Goal: Use online tool/utility

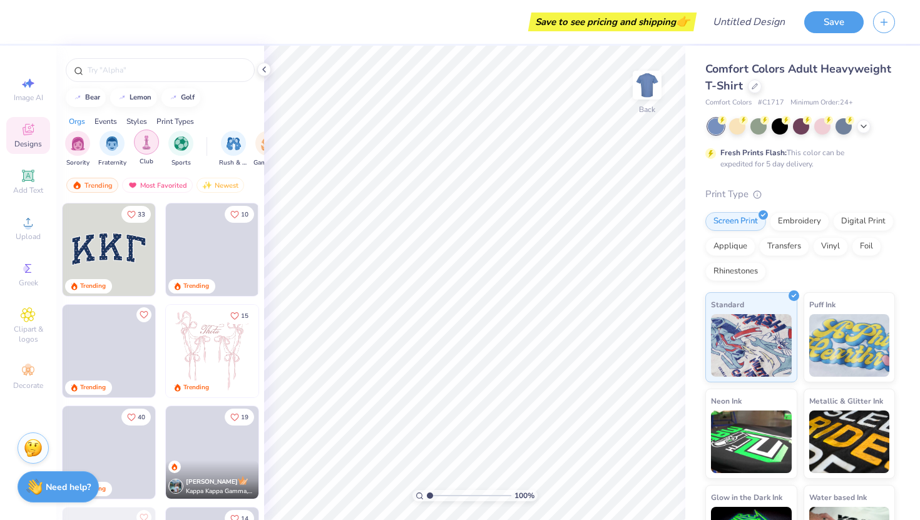
click at [148, 148] on img "filter for Club" at bounding box center [147, 142] width 14 height 14
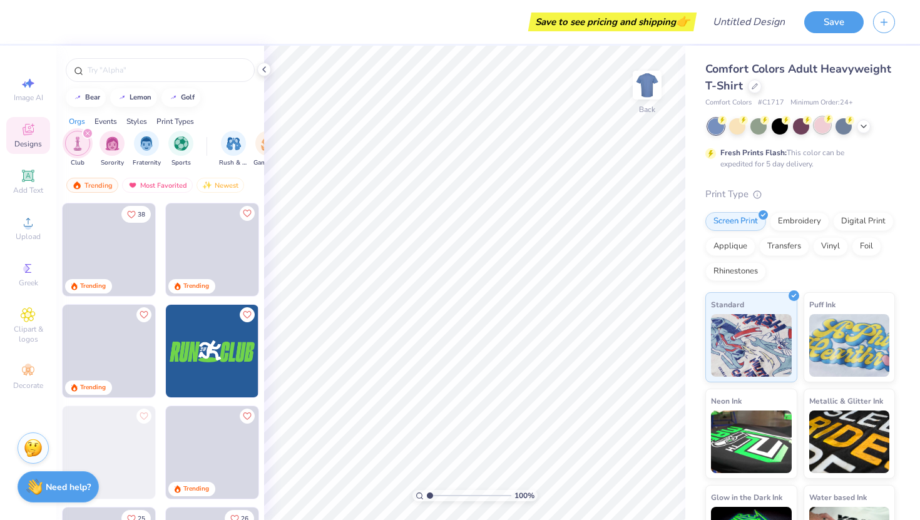
click at [824, 128] on div at bounding box center [822, 125] width 16 height 16
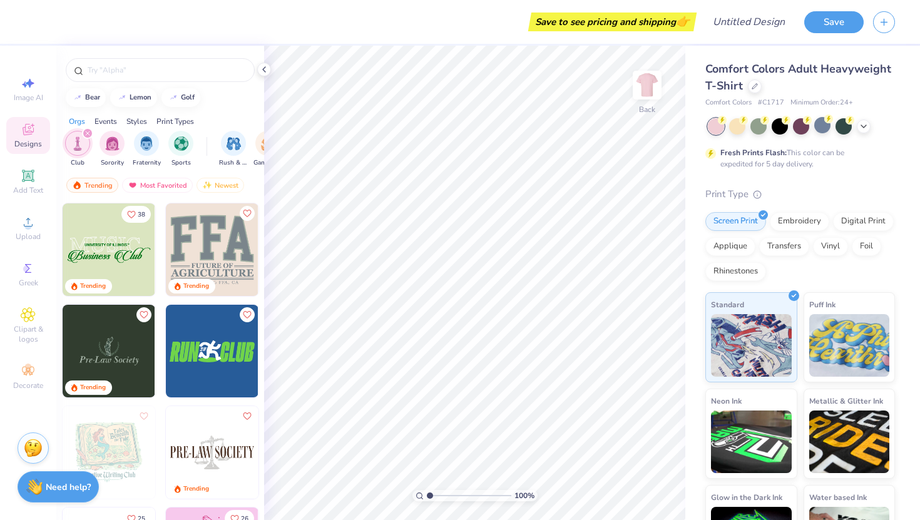
scroll to position [55, 0]
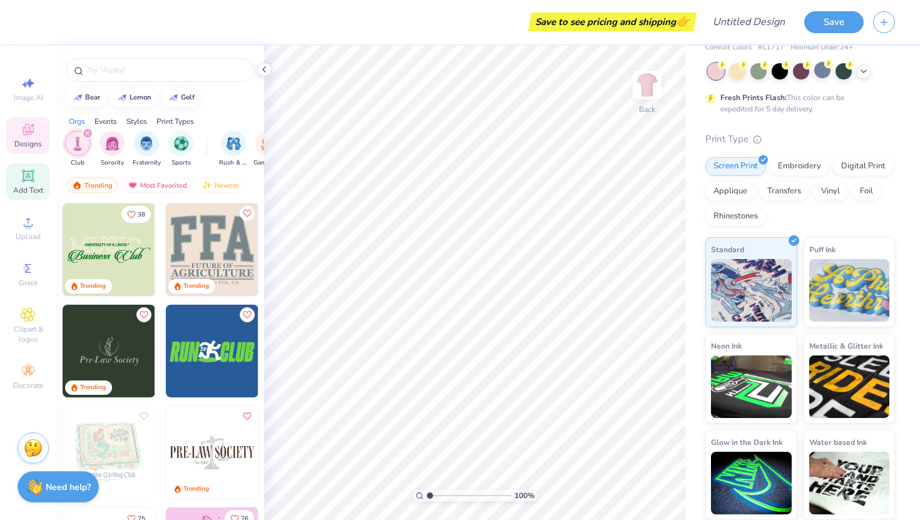
click at [13, 172] on div "Add Text" at bounding box center [28, 181] width 44 height 37
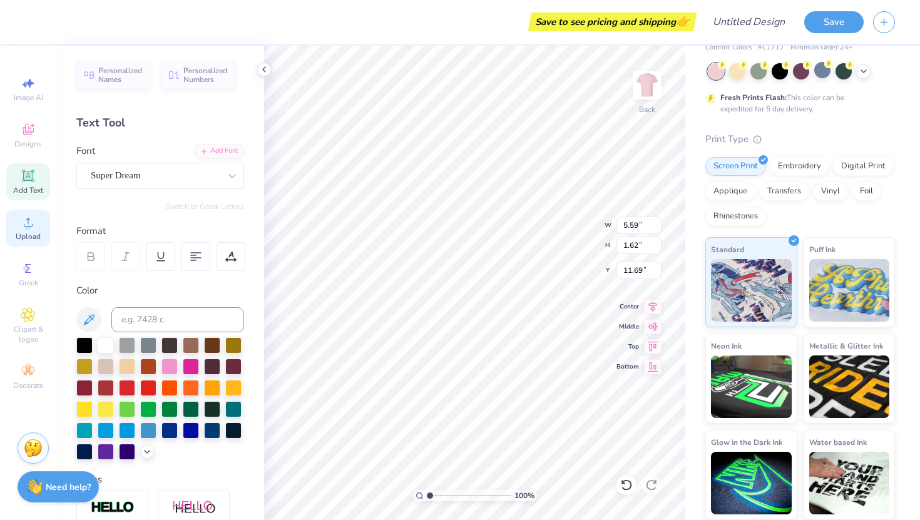
click at [14, 225] on div "Upload" at bounding box center [28, 228] width 44 height 37
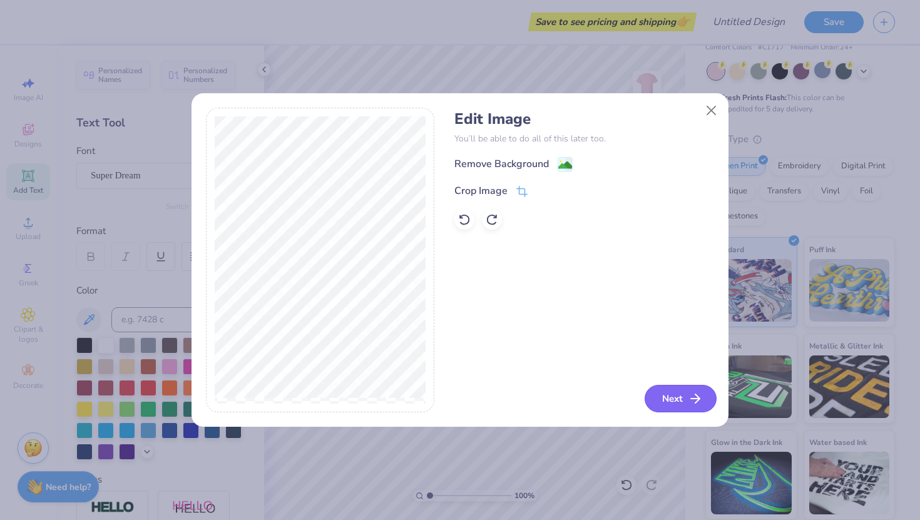
click at [670, 403] on button "Next" at bounding box center [681, 399] width 72 height 28
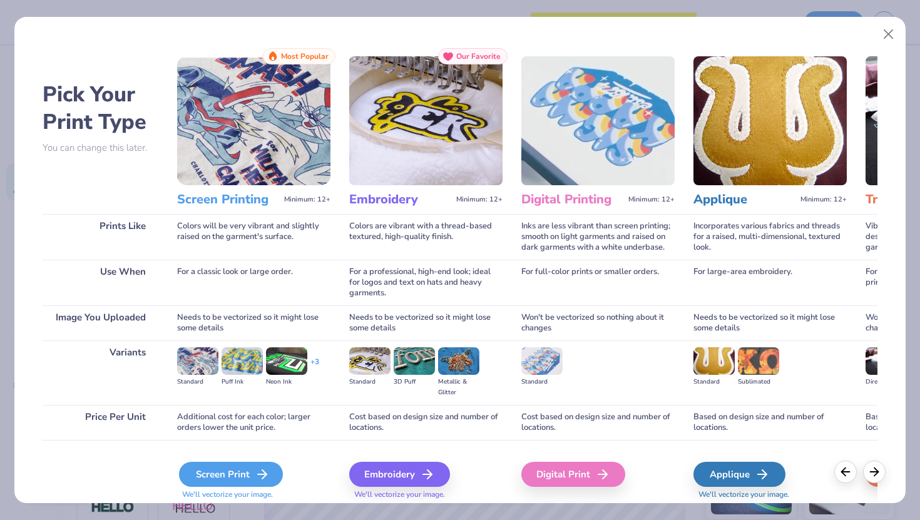
click at [208, 472] on div "Screen Print" at bounding box center [231, 474] width 104 height 25
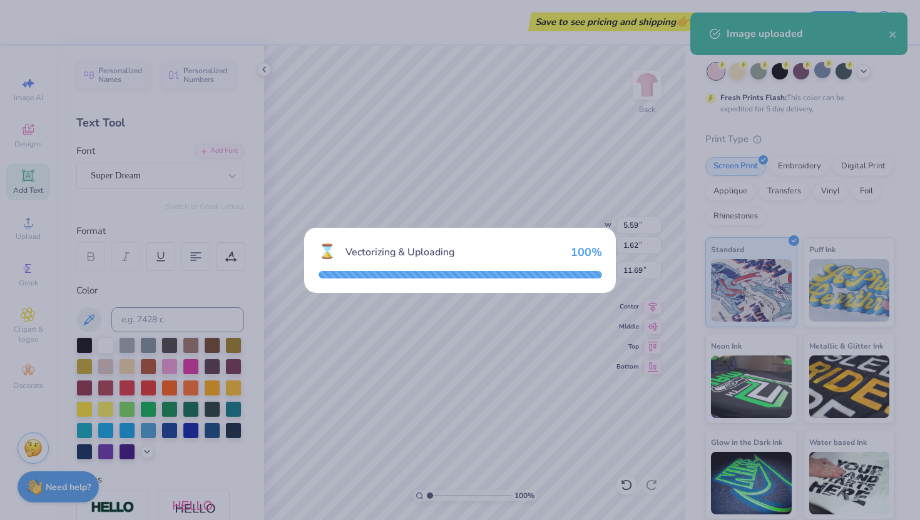
type input "14.17"
type input "14.95"
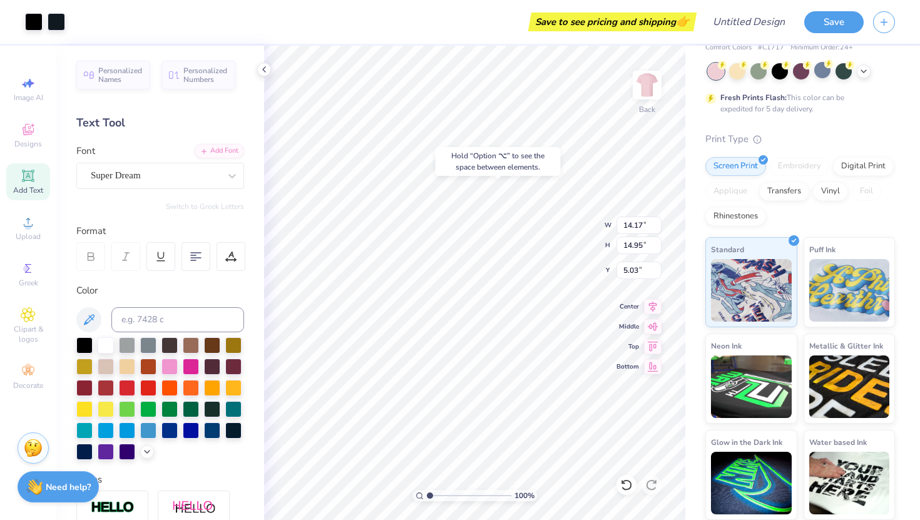
type input "5.42"
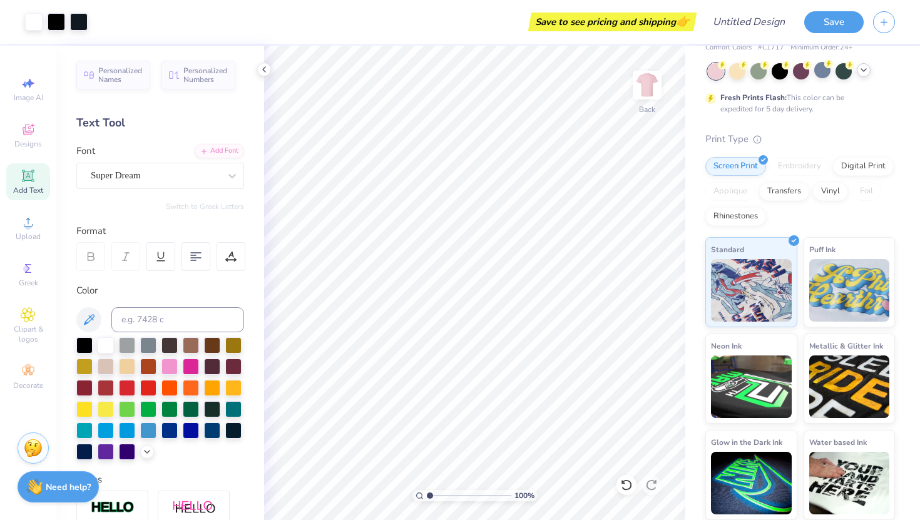
click at [861, 76] on div at bounding box center [801, 71] width 187 height 16
click at [866, 71] on icon at bounding box center [864, 70] width 10 height 10
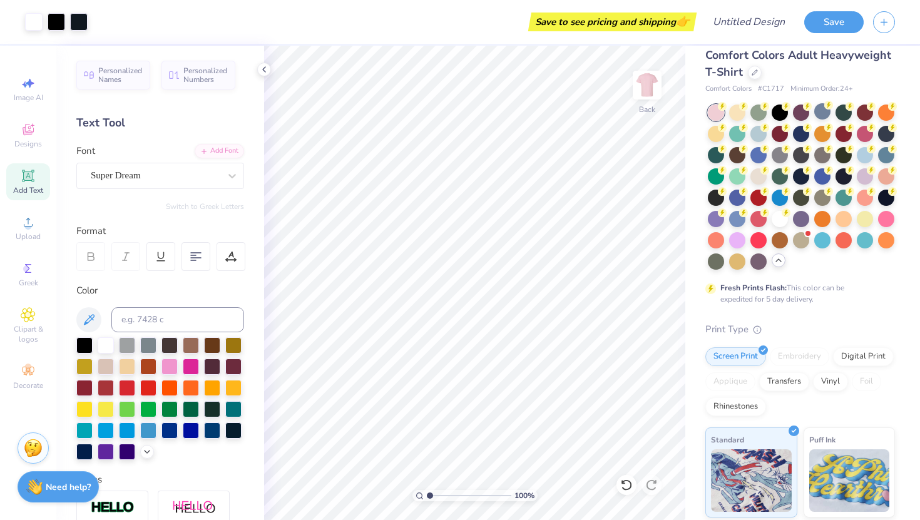
scroll to position [0, 0]
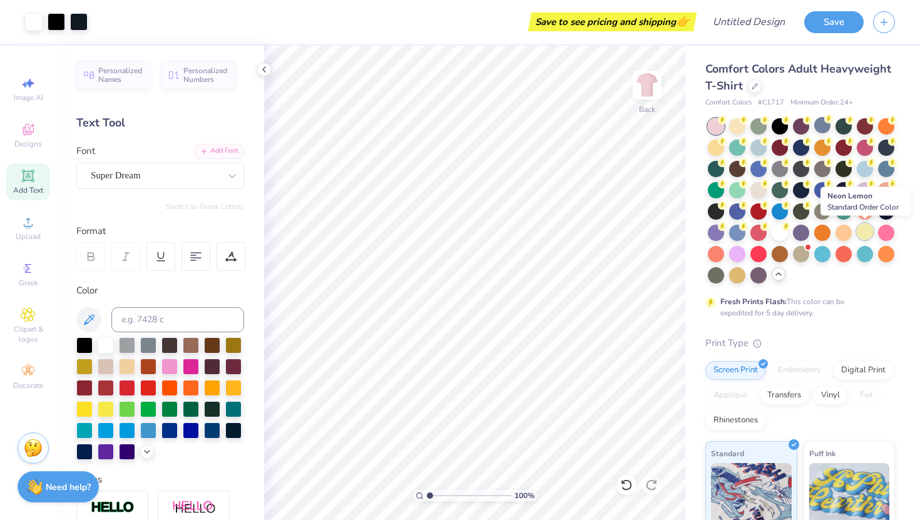
click at [861, 232] on div at bounding box center [865, 231] width 16 height 16
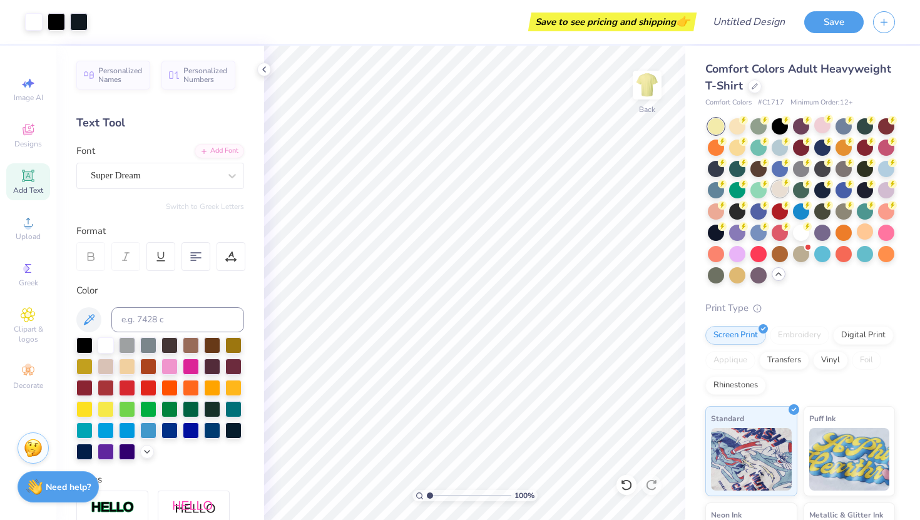
click at [776, 190] on div at bounding box center [780, 189] width 16 height 16
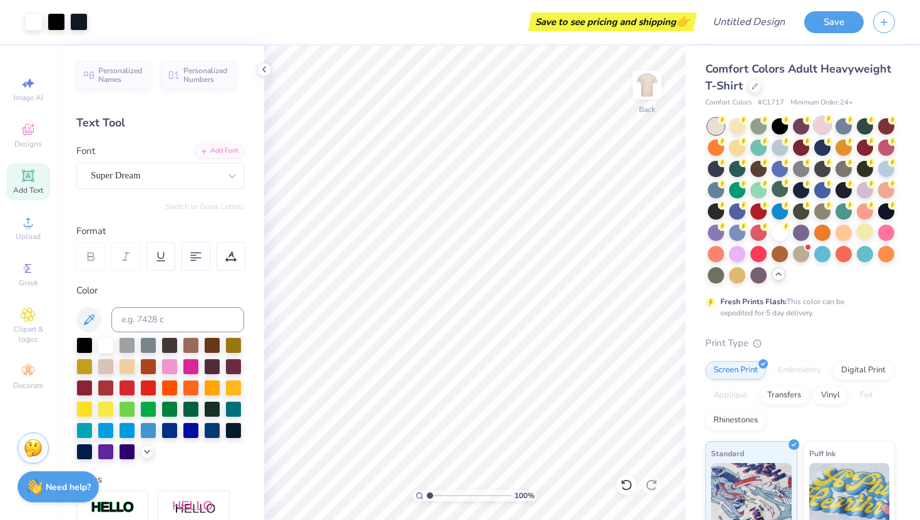
click at [820, 134] on div at bounding box center [801, 200] width 187 height 165
click at [821, 129] on div at bounding box center [822, 125] width 16 height 16
